Goal: Register for event/course

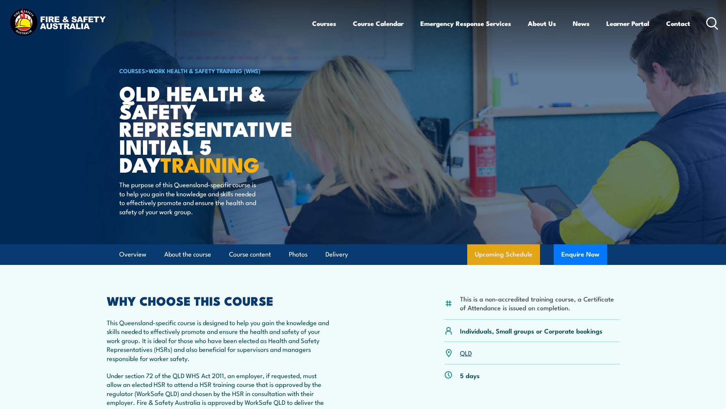
click at [512, 257] on link "Upcoming Schedule" at bounding box center [503, 254] width 73 height 21
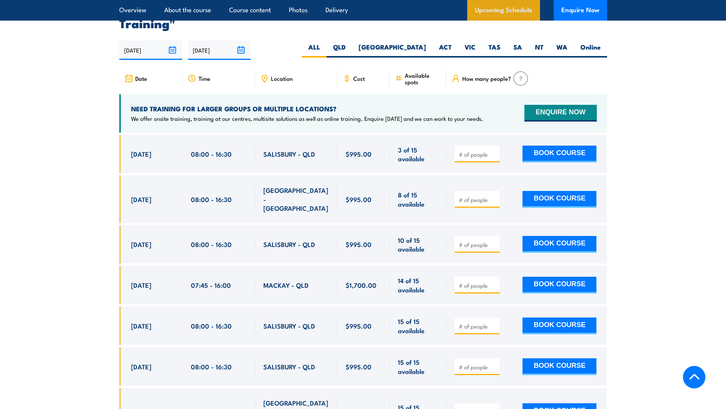
scroll to position [1358, 0]
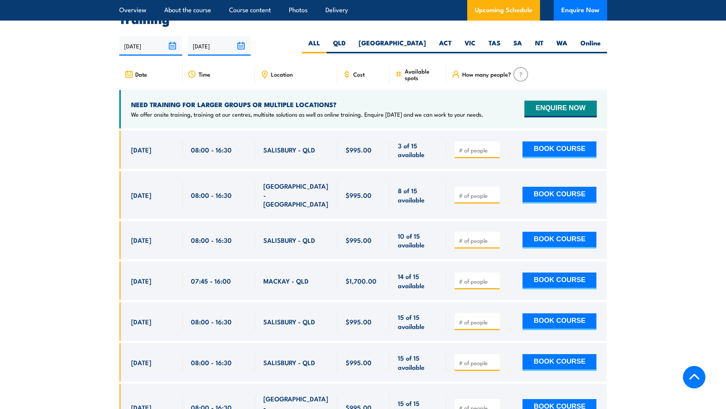
click at [169, 43] on input "[DATE]" at bounding box center [150, 45] width 63 height 19
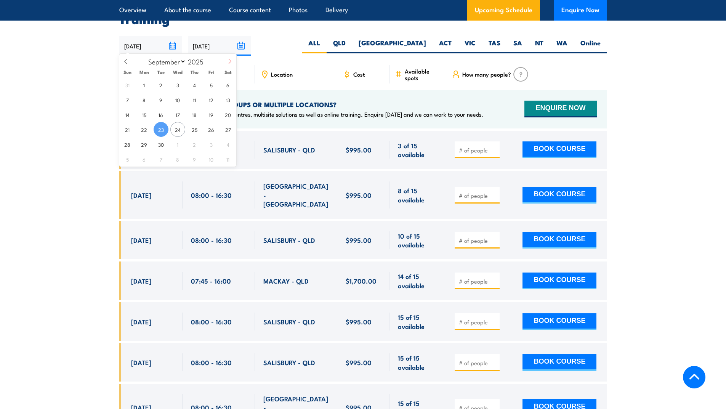
click at [228, 61] on icon at bounding box center [229, 61] width 5 height 5
select select "9"
click at [145, 100] on span "6" at bounding box center [144, 99] width 15 height 15
type input "06/10/2025"
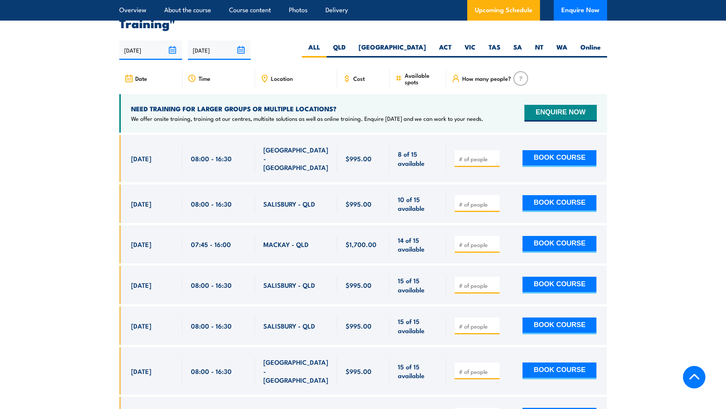
scroll to position [1358, 0]
